Goal: Task Accomplishment & Management: Use online tool/utility

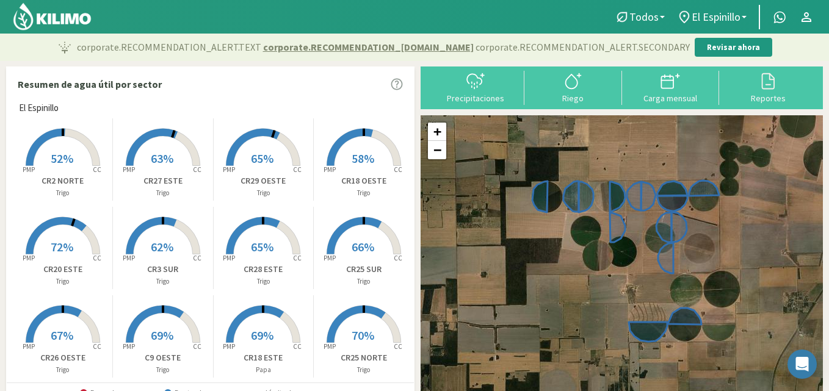
click at [367, 137] on icon at bounding box center [350, 147] width 46 height 37
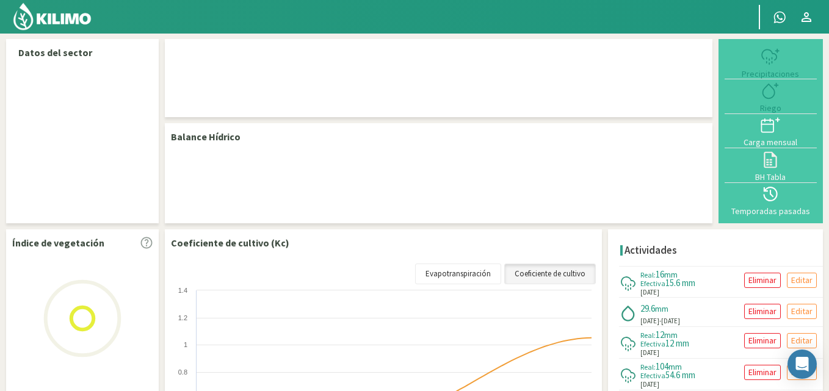
select select "2: Object"
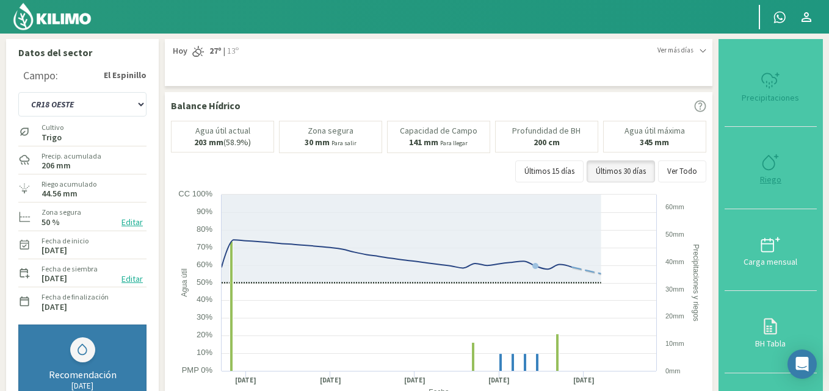
type input "29.65"
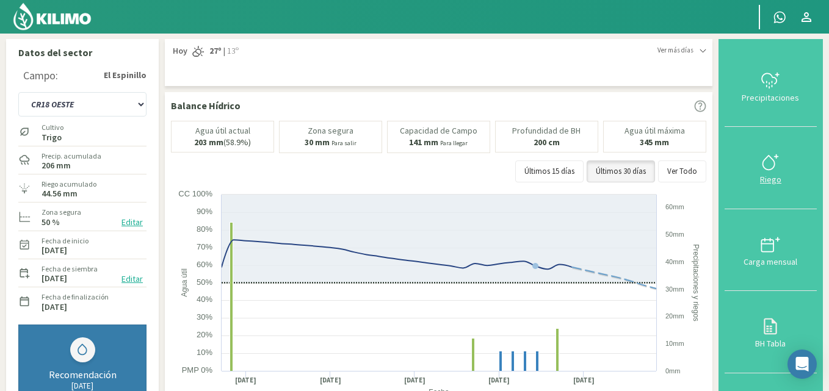
click at [774, 161] on icon at bounding box center [771, 163] width 20 height 20
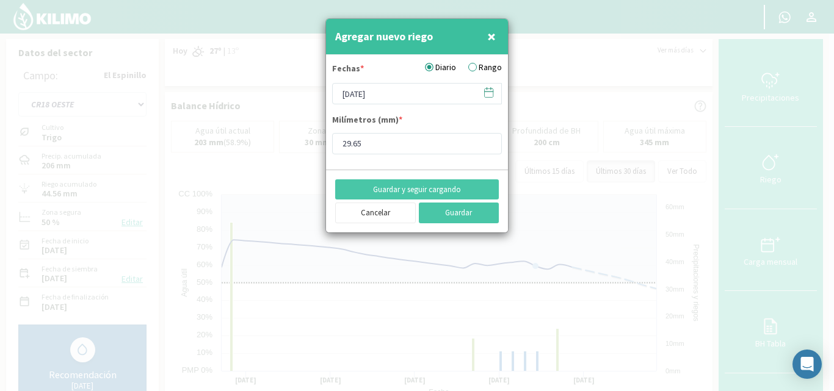
click at [484, 65] on label "Rango" at bounding box center [485, 67] width 34 height 13
click at [0, 0] on input "Rango" at bounding box center [0, 0] width 0 height 0
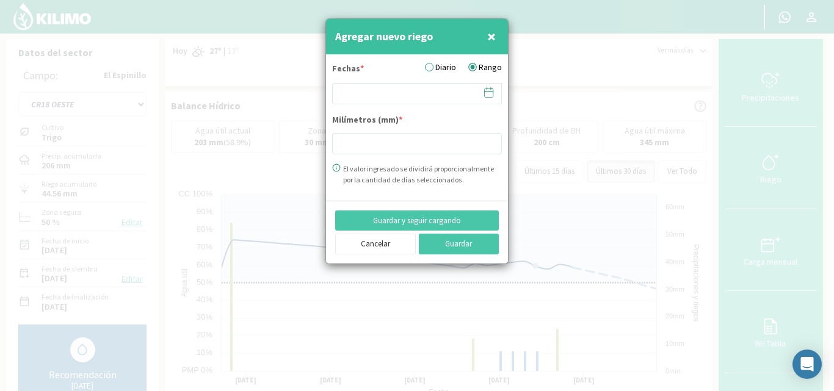
click at [488, 94] on icon at bounding box center [489, 93] width 12 height 12
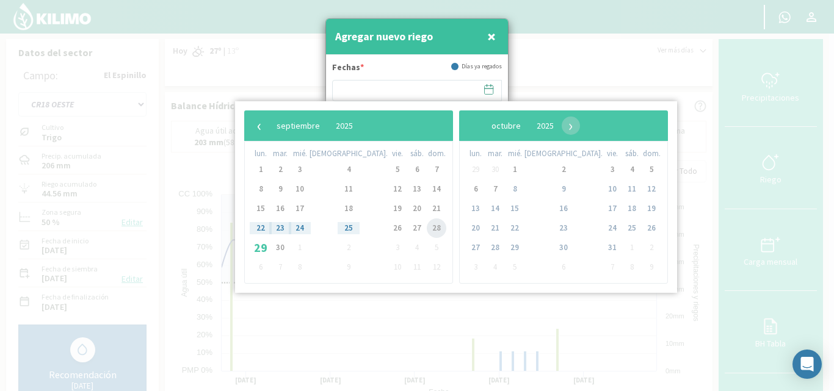
click at [427, 226] on span "28" at bounding box center [437, 229] width 20 height 20
click at [253, 251] on span "29" at bounding box center [261, 248] width 20 height 20
type input "[DATE] - [DATE]"
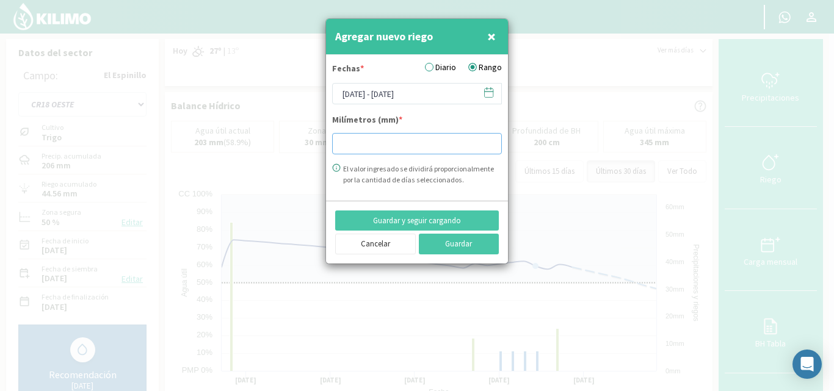
click at [358, 150] on input "number" at bounding box center [417, 143] width 170 height 21
type input "10.26"
click at [430, 242] on button "Guardar" at bounding box center [459, 244] width 81 height 21
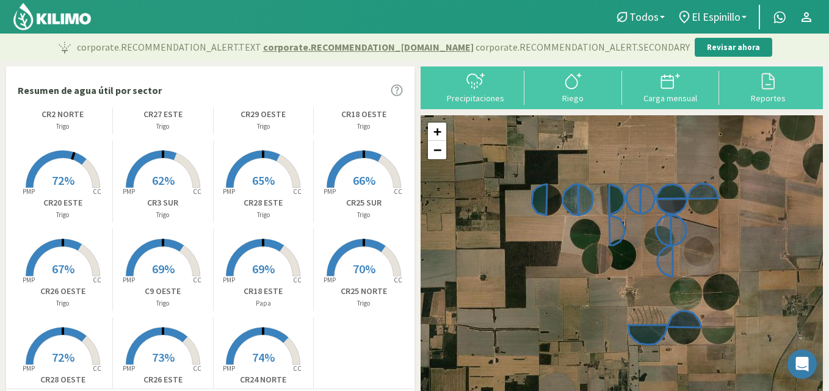
scroll to position [99, 0]
